Goal: Task Accomplishment & Management: Manage account settings

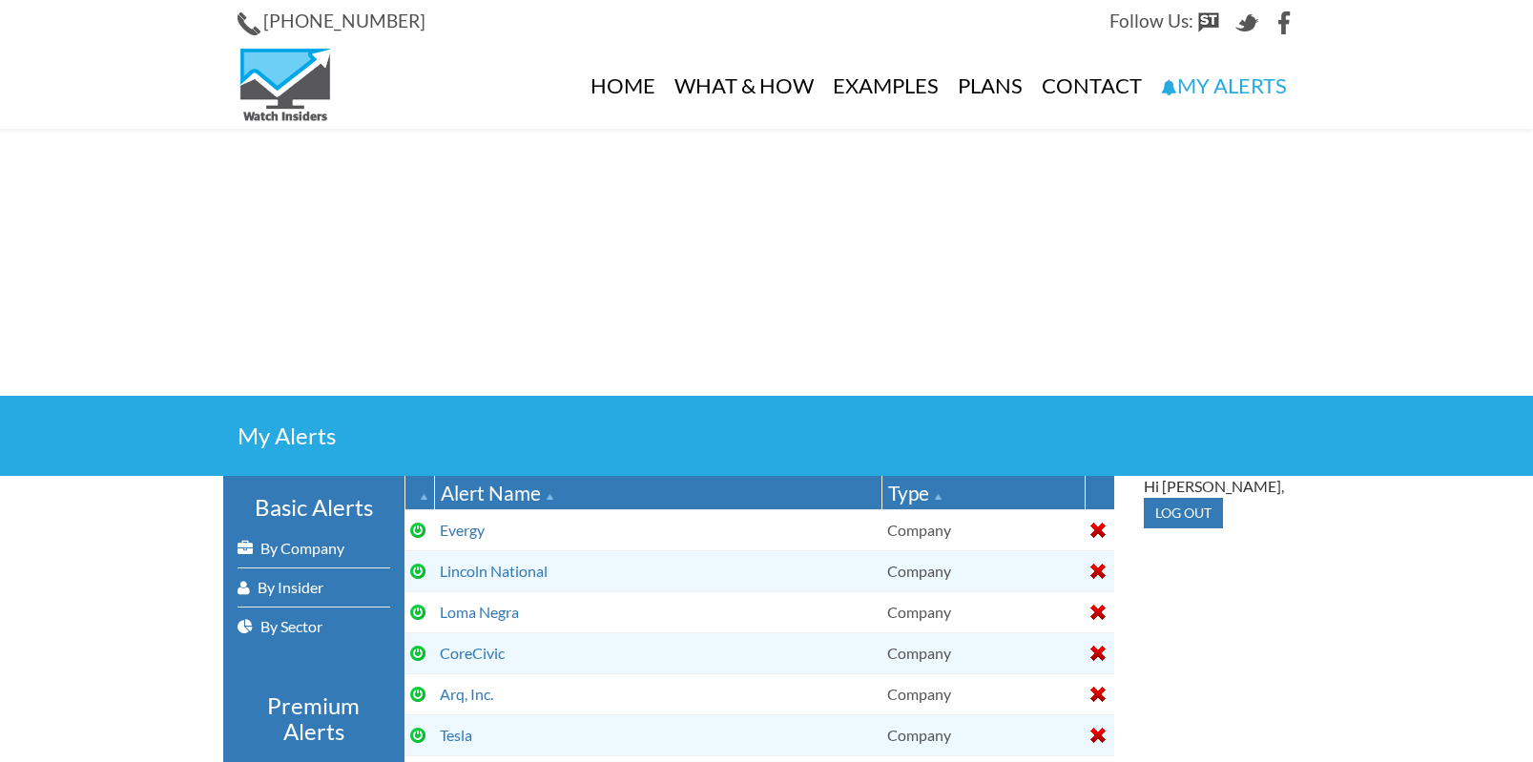
select select
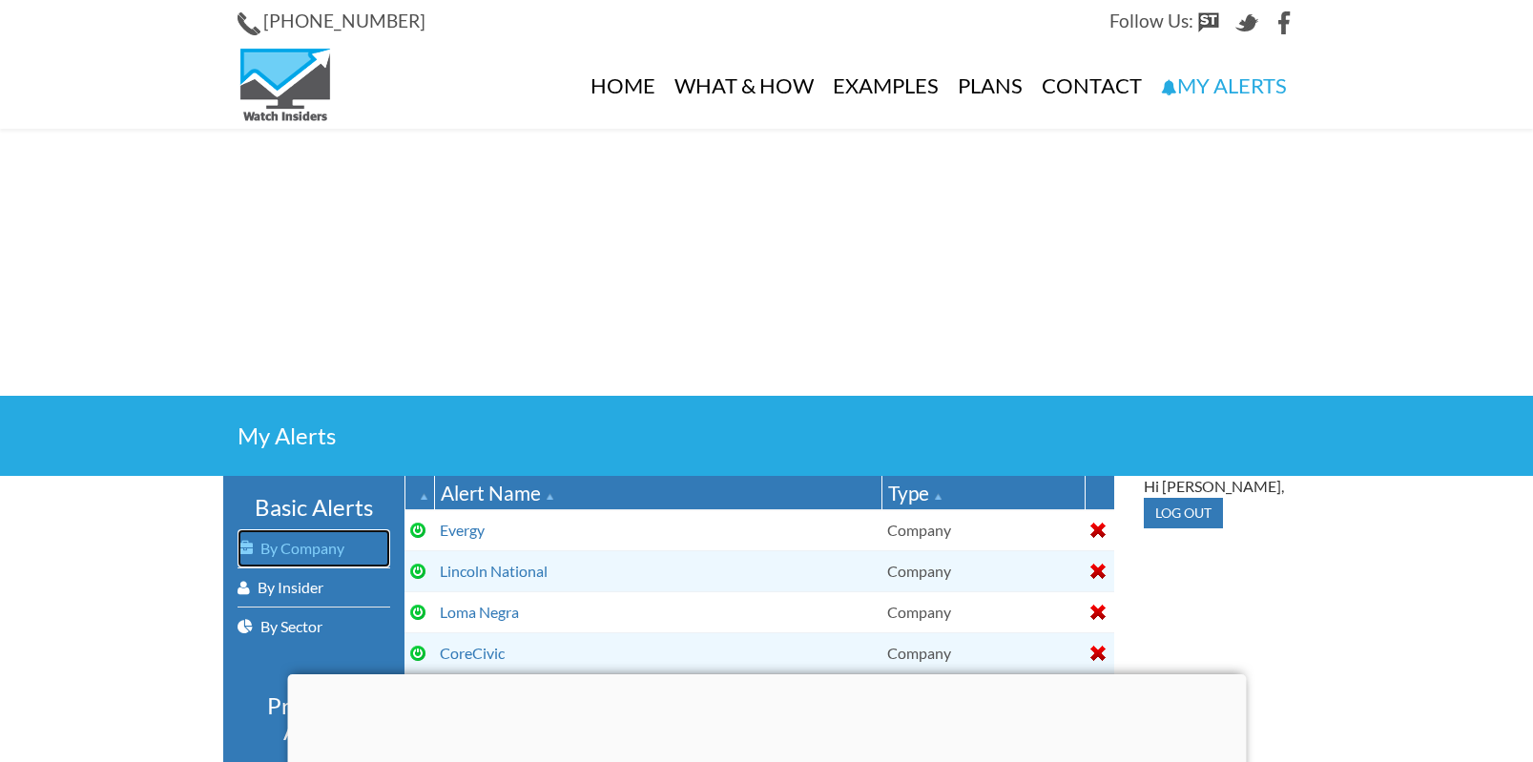
click at [283, 549] on link "By Company" at bounding box center [314, 549] width 153 height 38
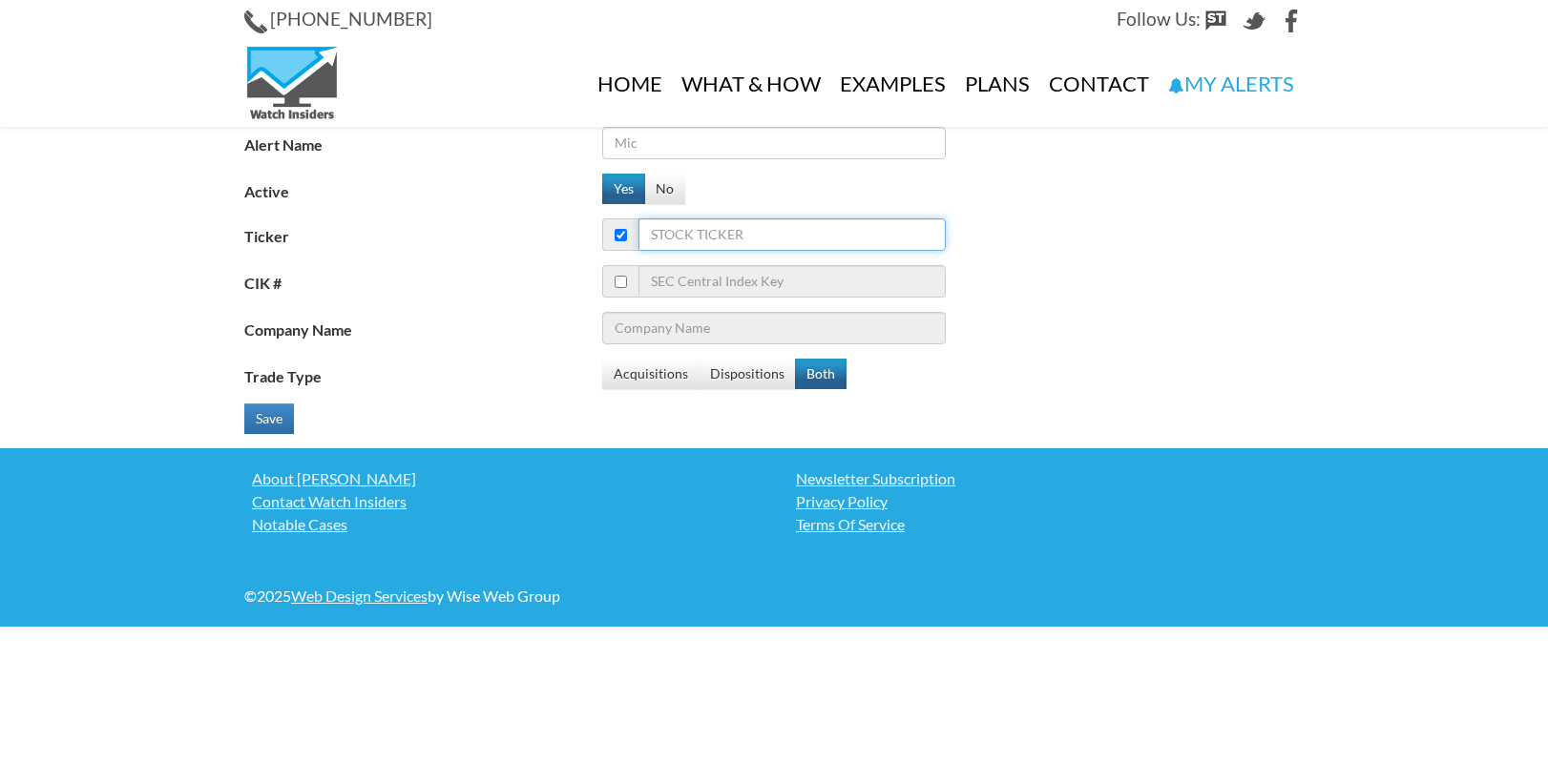
click at [726, 244] on input "Ticker" at bounding box center [791, 234] width 307 height 32
type input "cn"
type input "Citigroup Inc"
type input "cnc"
type input "DBX ETF Trust - Xtrackers MSCI All China Equity ETF"
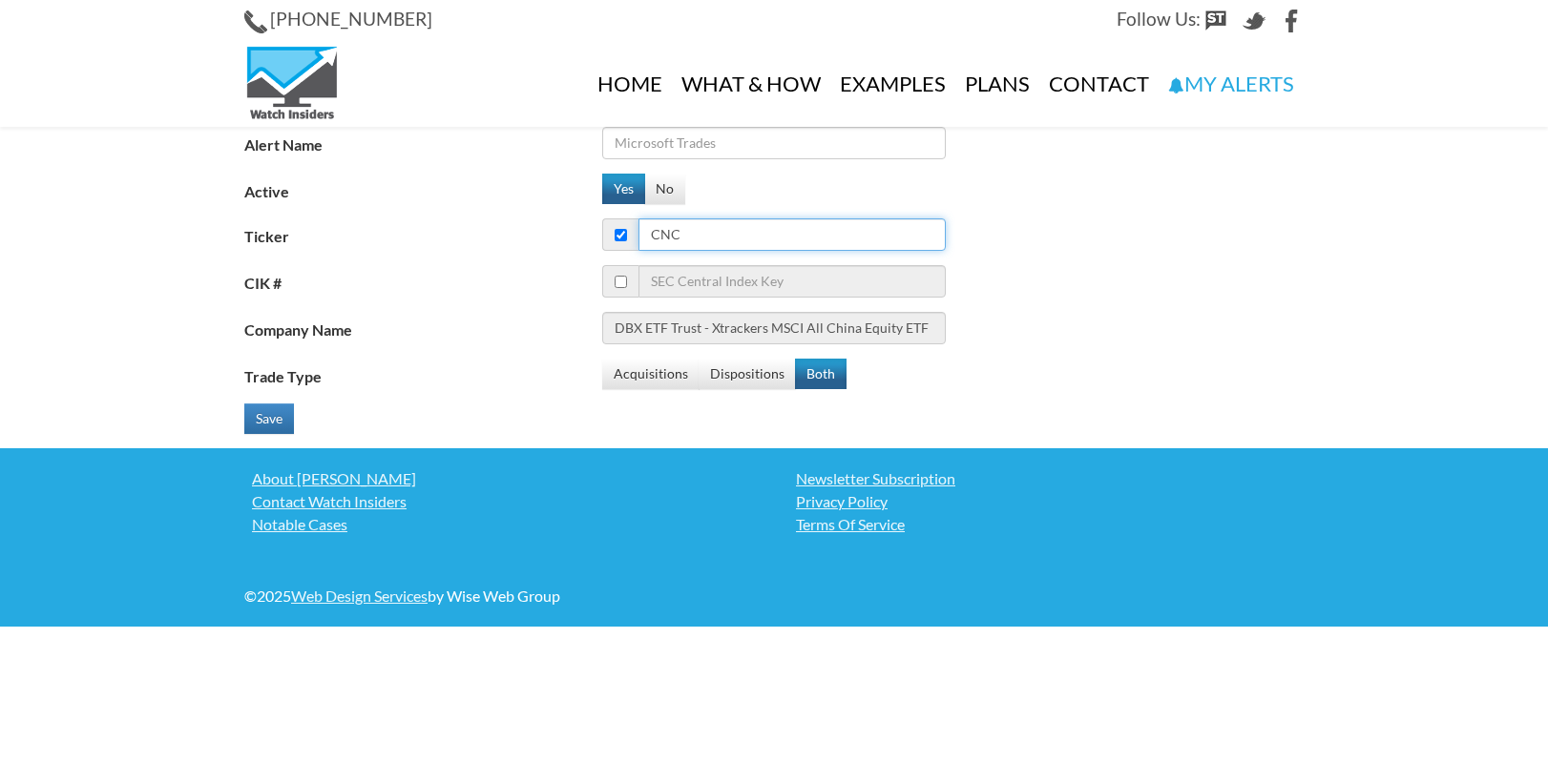
type input "cnc"
click at [726, 139] on input "Alert Name" at bounding box center [773, 143] width 343 height 32
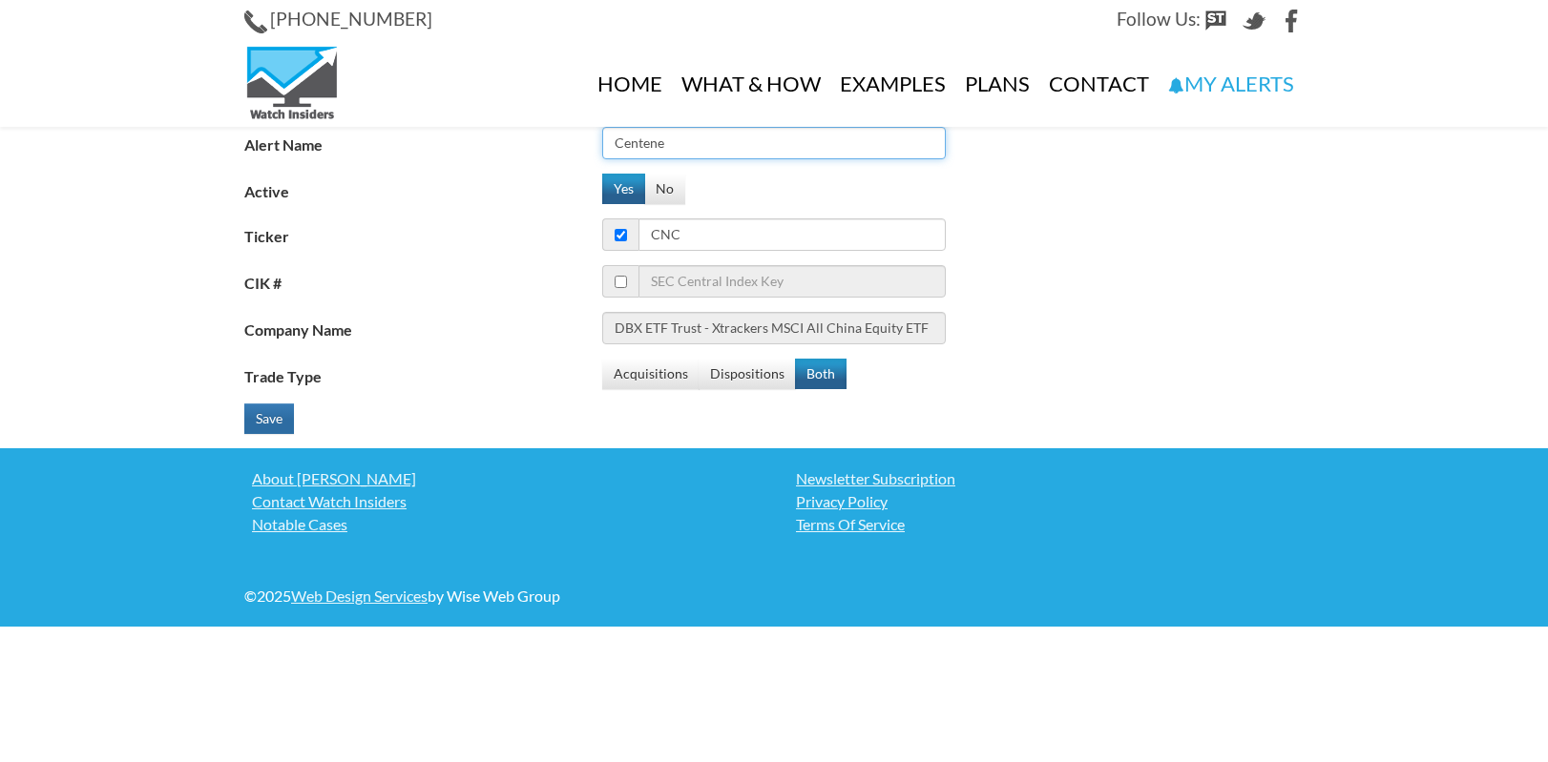
type input "Centene"
click at [262, 414] on button "Save" at bounding box center [269, 419] width 50 height 31
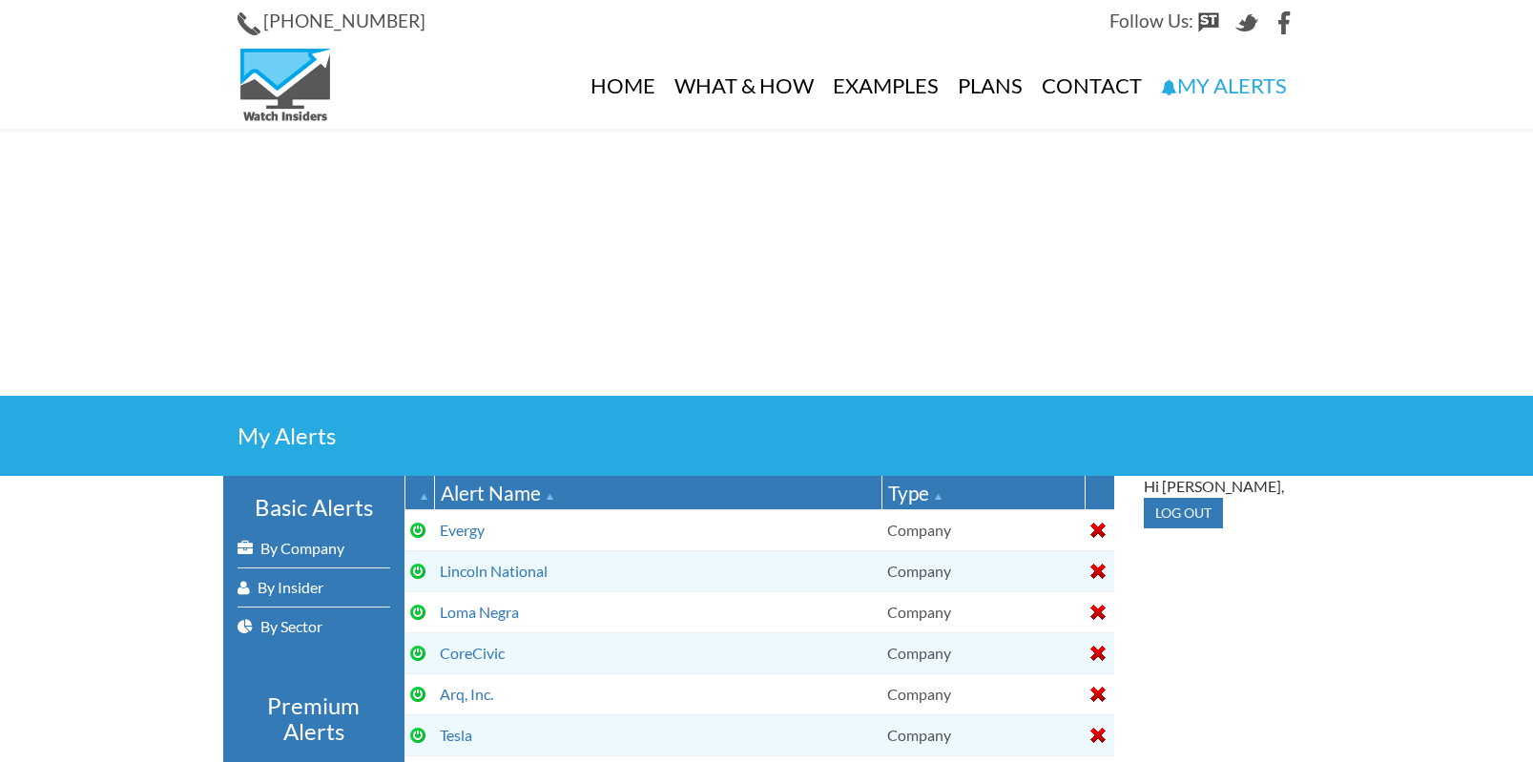
select select
